Goal: Find specific page/section: Find specific page/section

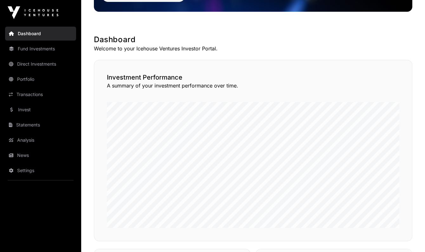
scroll to position [98, 0]
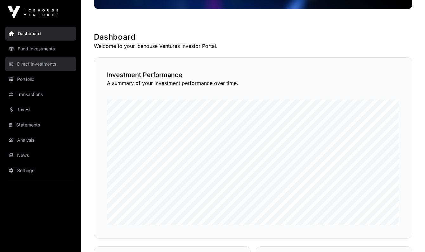
click at [39, 65] on link "Direct Investments" at bounding box center [40, 64] width 71 height 14
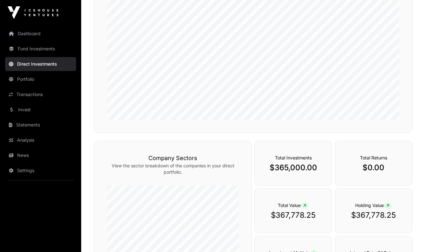
scroll to position [13, 0]
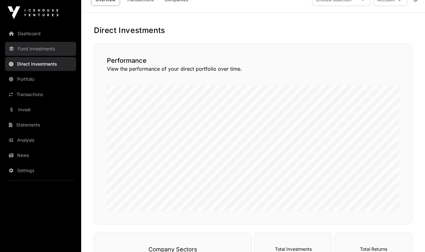
click at [37, 47] on link "Fund Investments" at bounding box center [40, 49] width 71 height 14
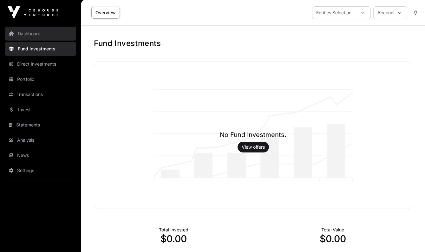
click at [40, 35] on link "Dashboard" at bounding box center [40, 34] width 71 height 14
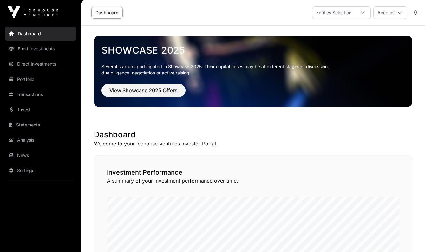
click at [112, 11] on link "Dashboard" at bounding box center [106, 13] width 31 height 12
click at [149, 92] on span "View Showcase 2025 Offers" at bounding box center [143, 91] width 68 height 8
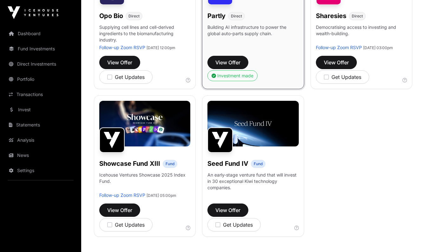
scroll to position [464, 0]
